Goal: Task Accomplishment & Management: Complete application form

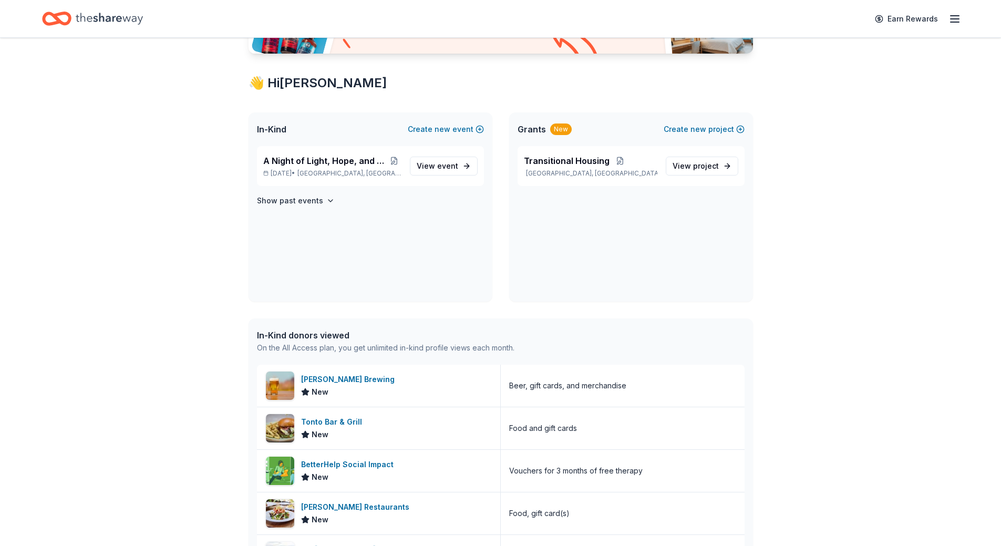
scroll to position [158, 0]
click at [354, 161] on span "A Night of Light, Hope, and Legacy Gala 2026" at bounding box center [325, 160] width 125 height 13
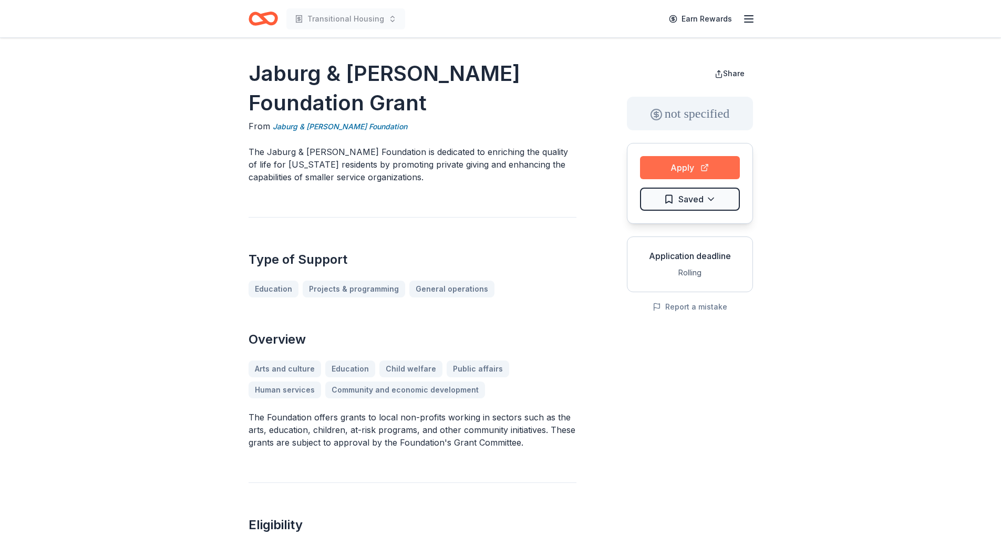
click at [679, 169] on button "Apply" at bounding box center [690, 167] width 100 height 23
